Goal: Navigation & Orientation: Find specific page/section

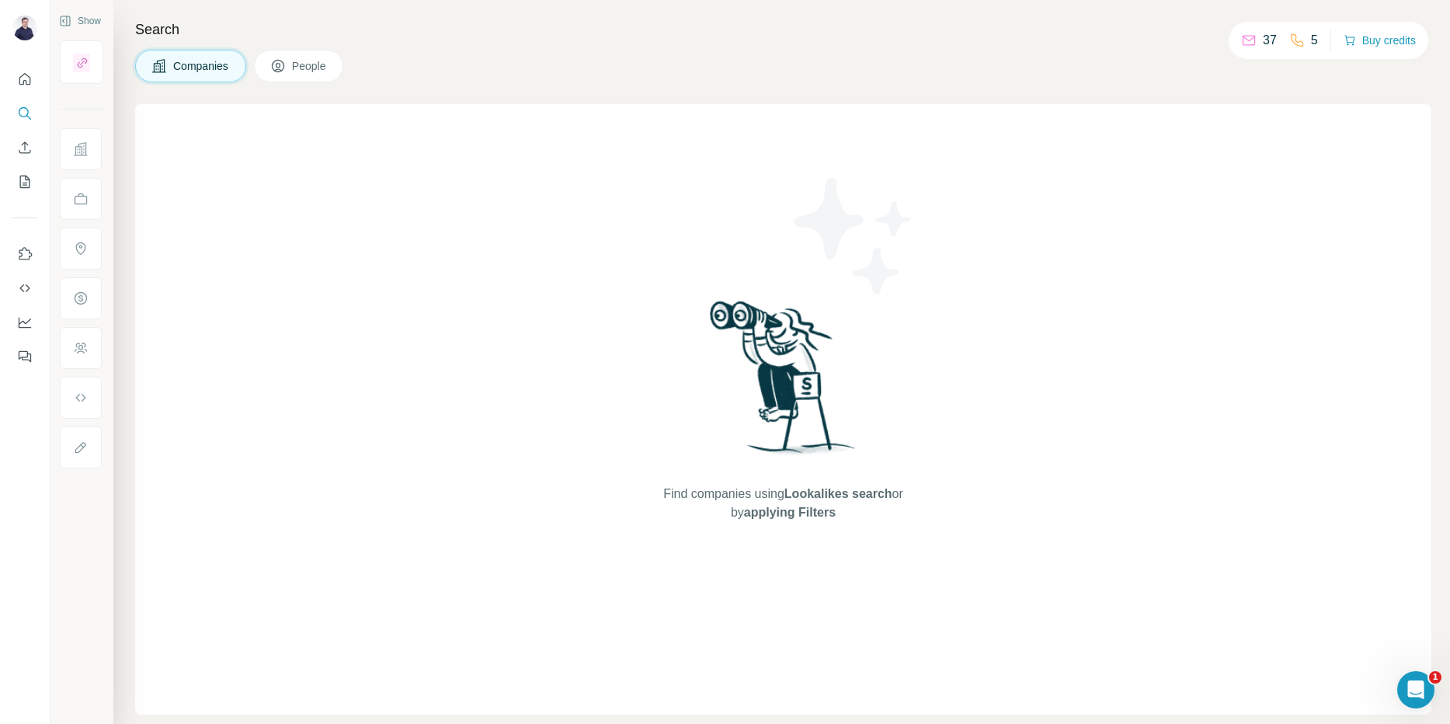
click at [1263, 41] on p "37" at bounding box center [1270, 40] width 14 height 19
click at [18, 78] on icon "Quick start" at bounding box center [25, 79] width 16 height 16
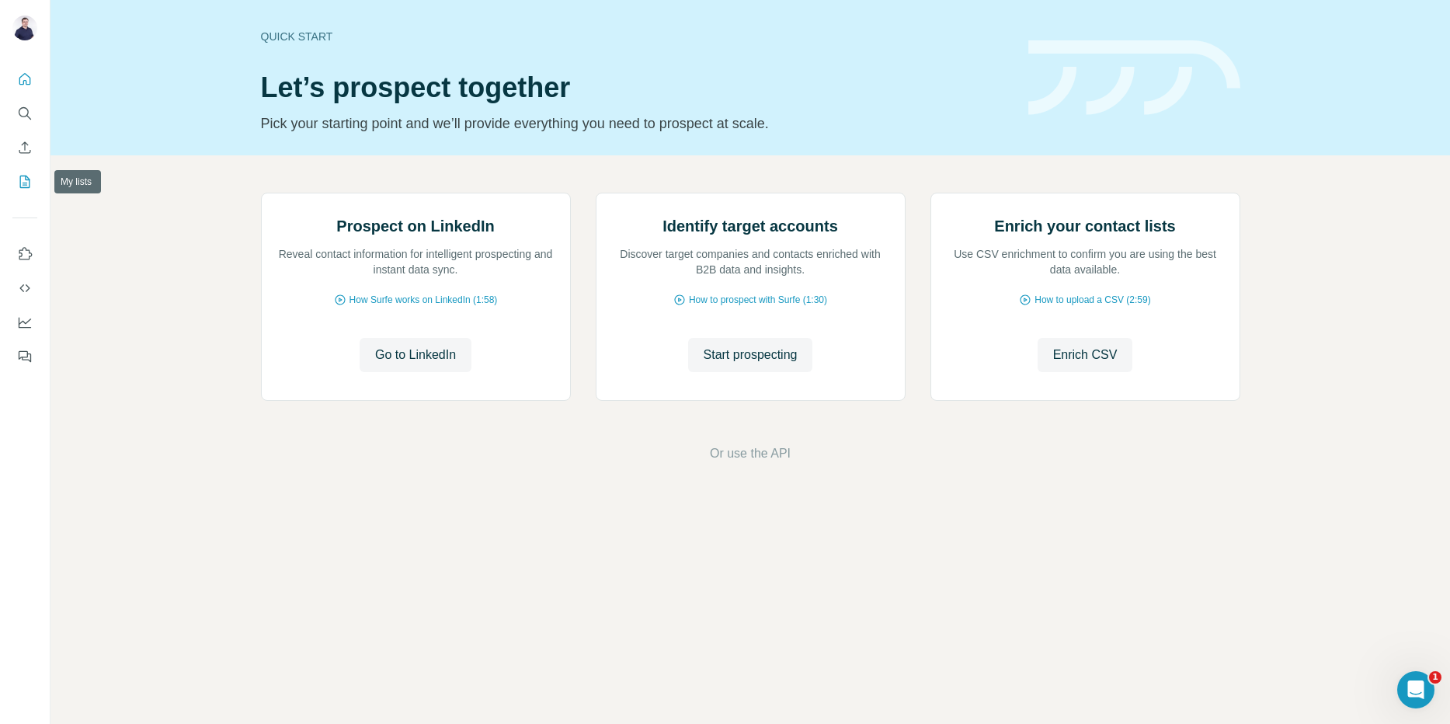
click at [23, 191] on button "My lists" at bounding box center [24, 182] width 25 height 28
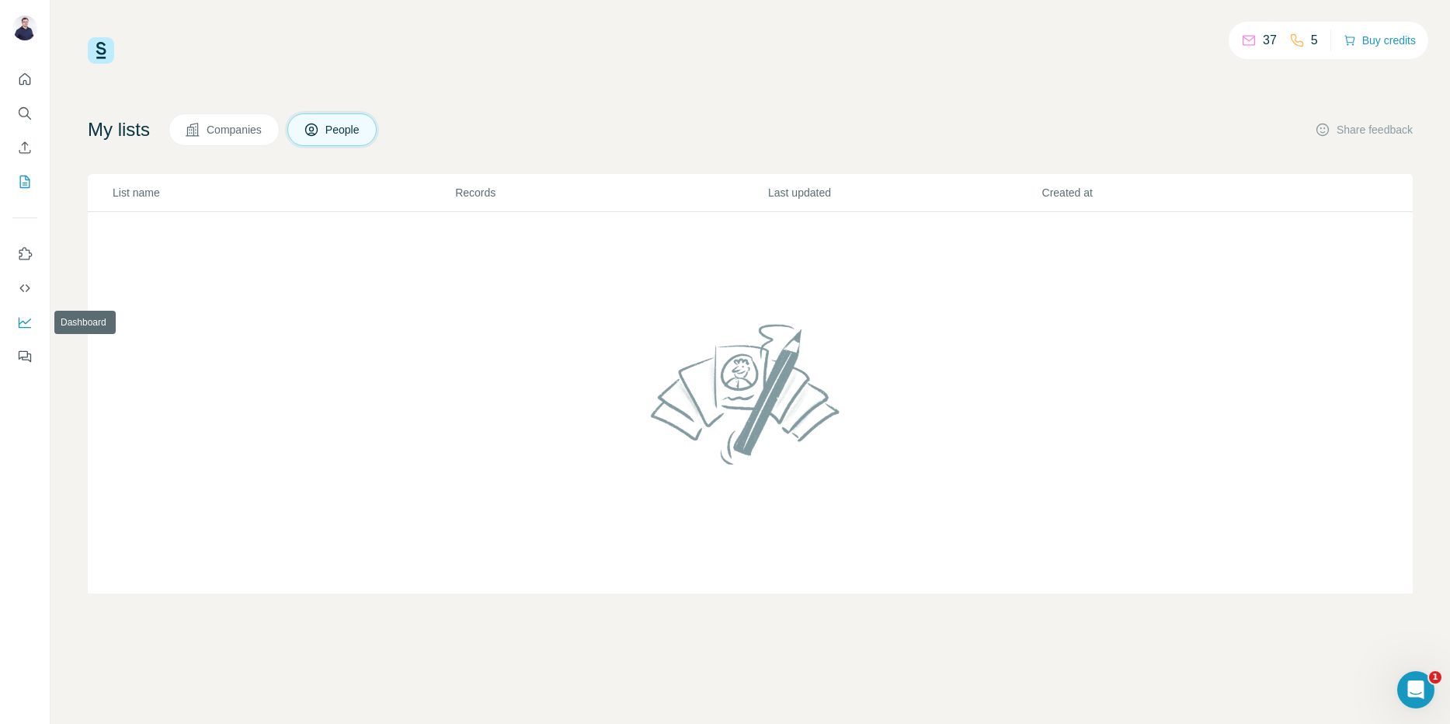
click at [25, 330] on button "Dashboard" at bounding box center [24, 322] width 25 height 28
